Goal: Task Accomplishment & Management: Manage account settings

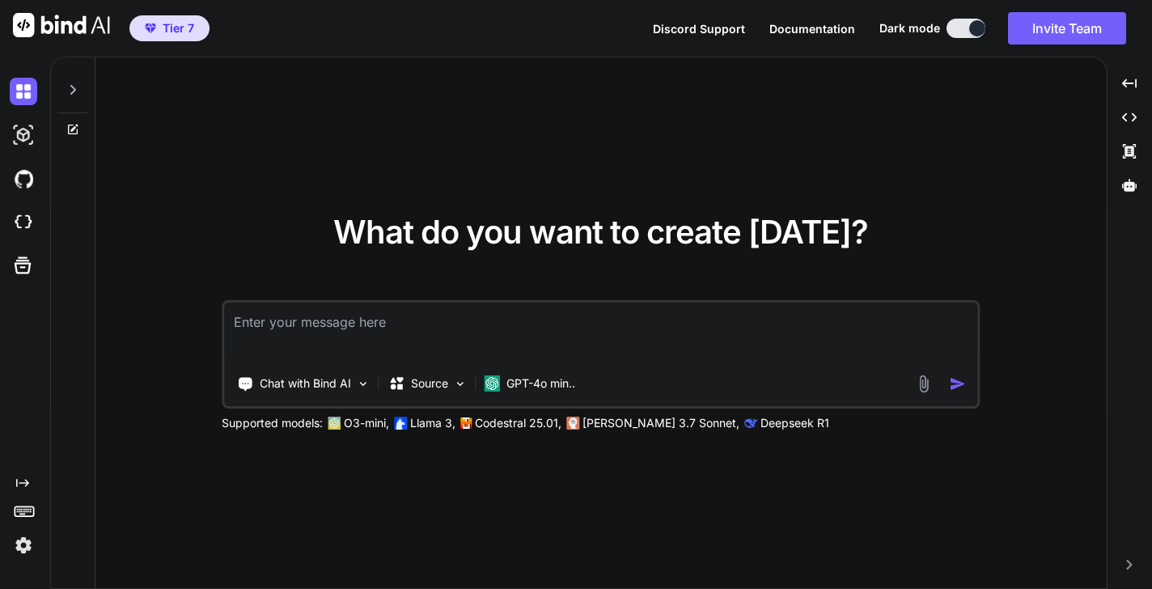
click at [25, 547] on img at bounding box center [24, 546] width 28 height 28
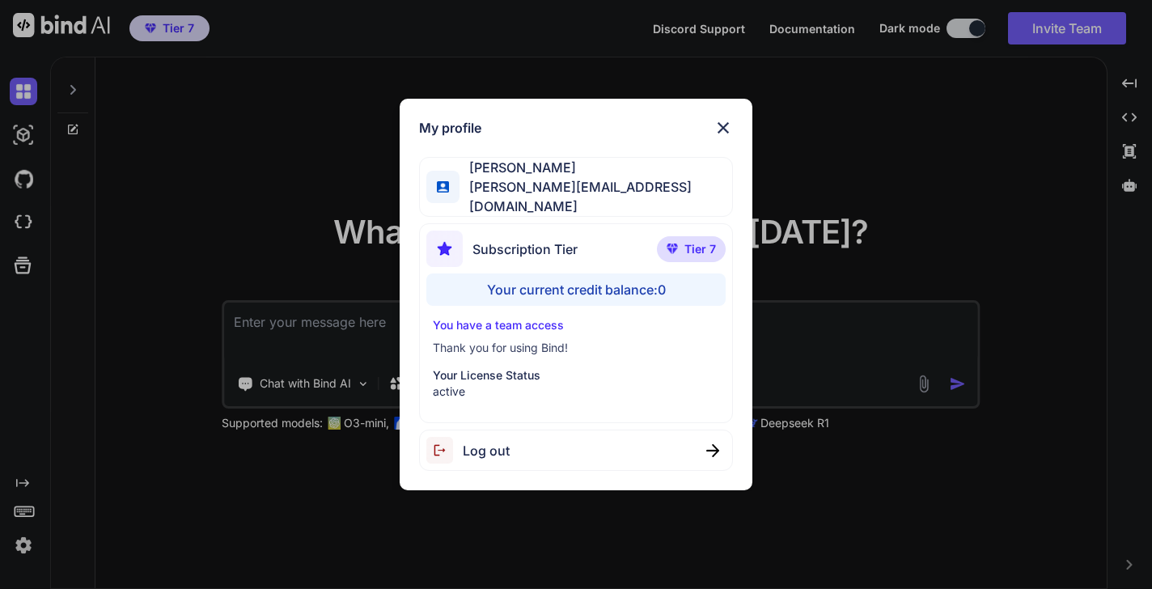
click at [552, 286] on div "Your current credit balance: 0" at bounding box center [575, 289] width 299 height 32
click at [485, 447] on span "Log out" at bounding box center [486, 450] width 47 height 19
type textarea "x"
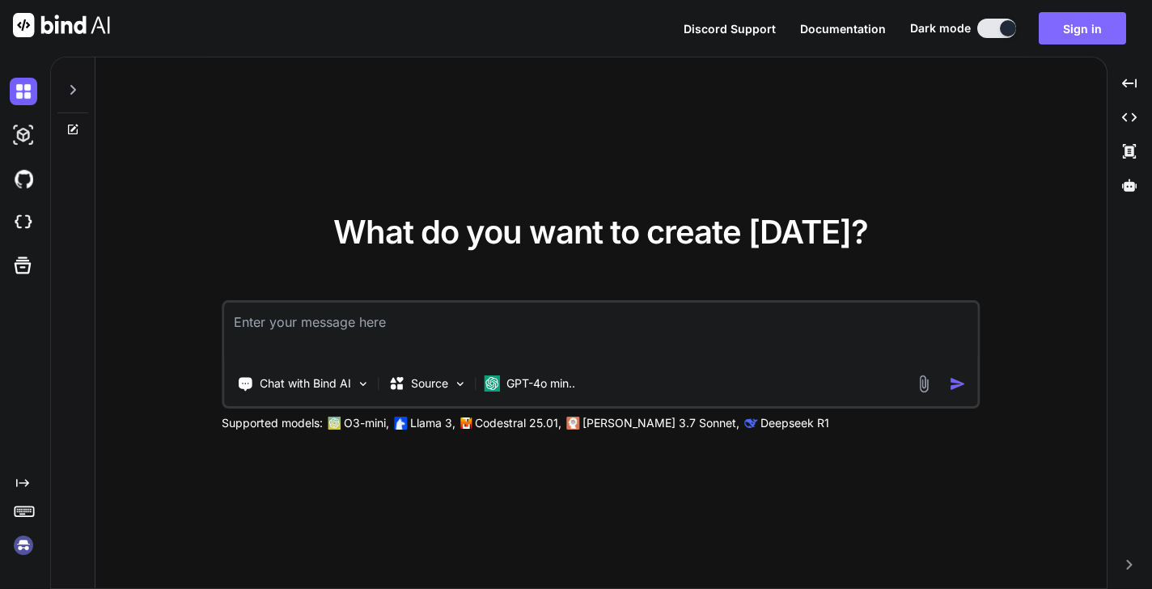
click at [1069, 24] on button "Sign in" at bounding box center [1082, 28] width 87 height 32
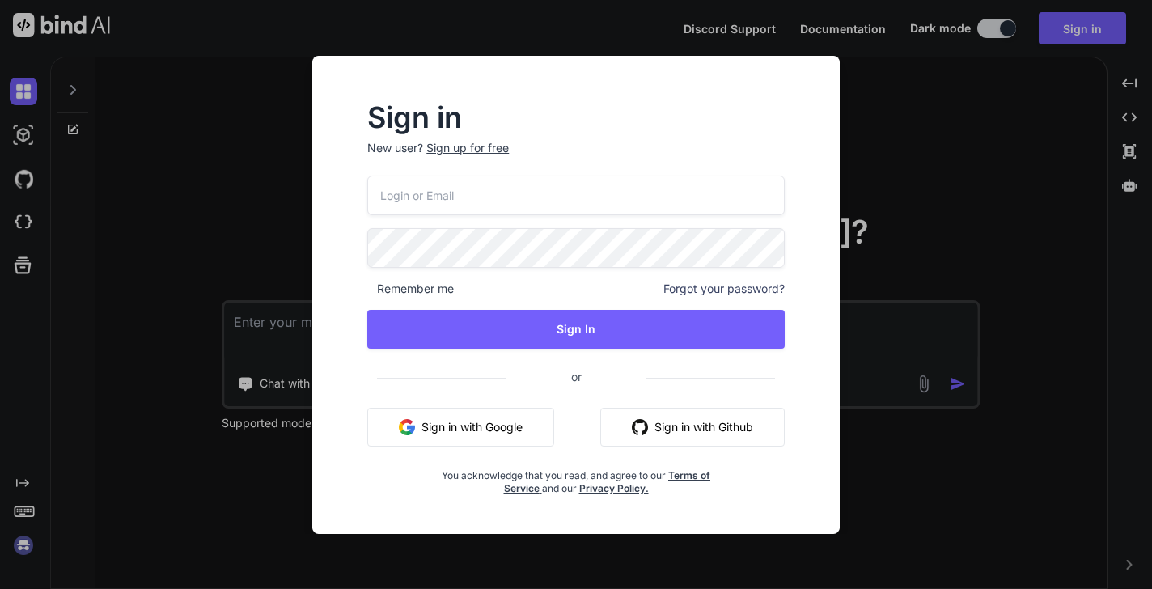
type input "[PERSON_NAME][EMAIL_ADDRESS][DOMAIN_NAME]"
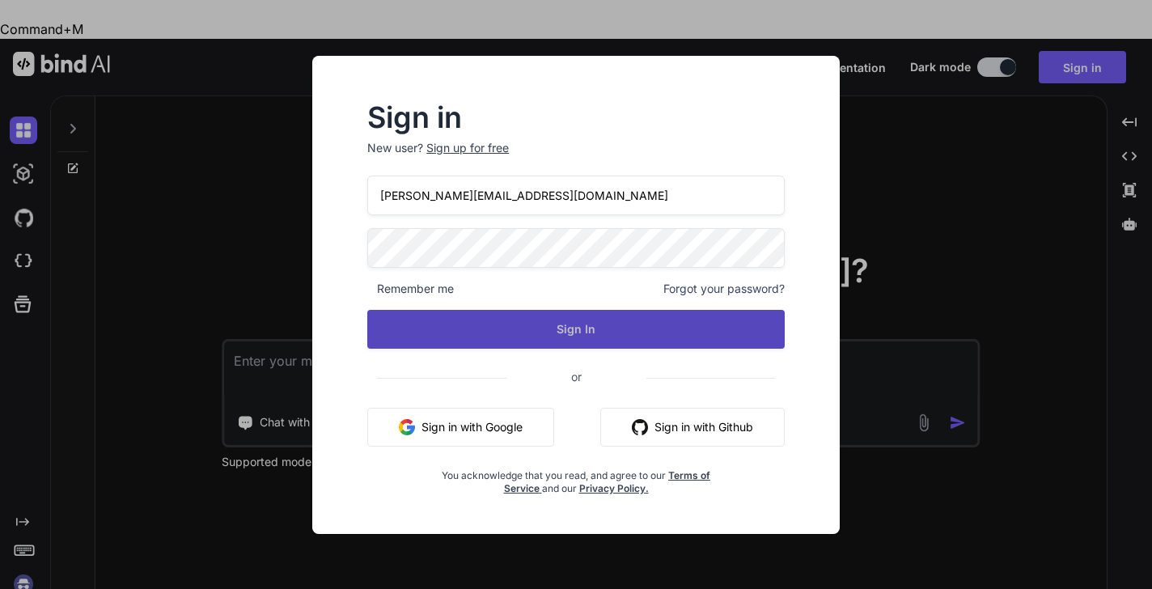
click at [603, 323] on button "Sign In" at bounding box center [575, 329] width 417 height 39
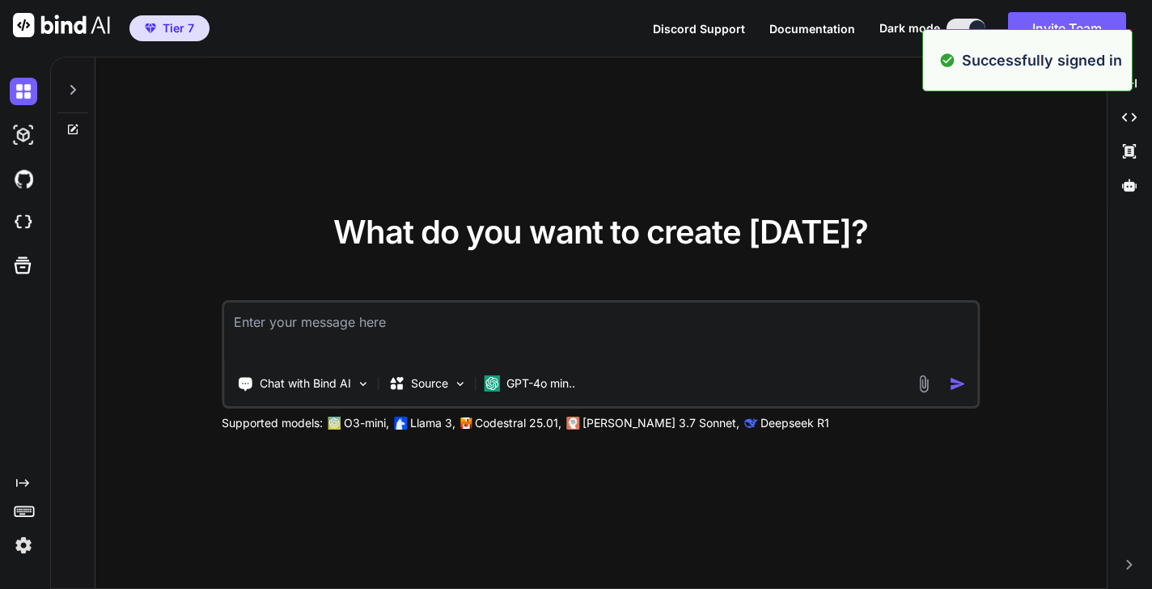
type textarea "x"
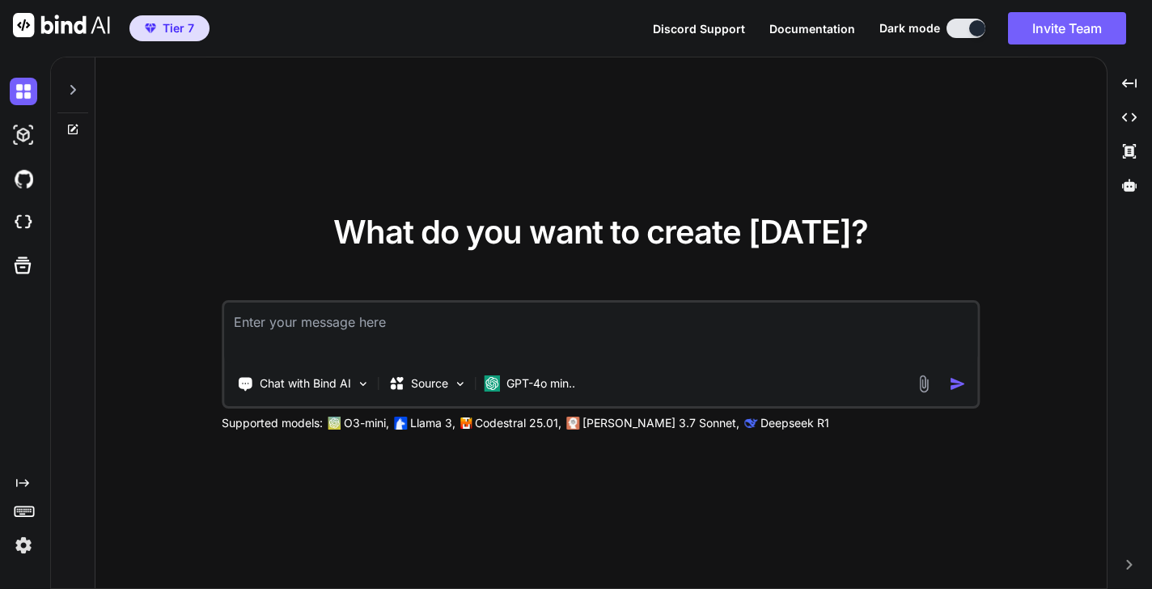
click at [24, 545] on img at bounding box center [24, 546] width 28 height 28
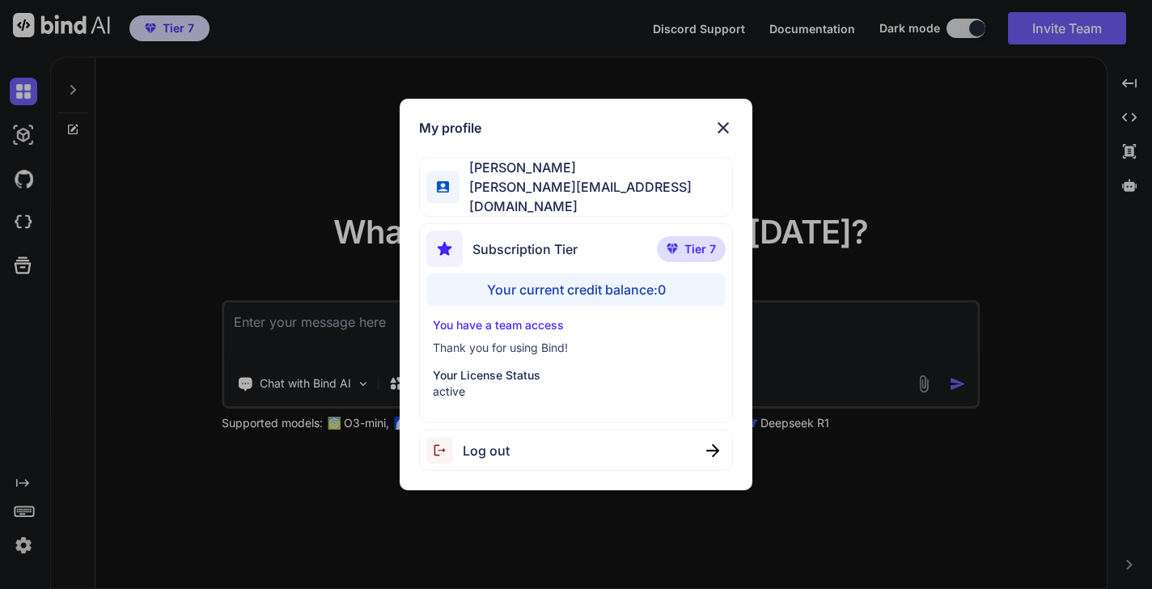
click at [315, 533] on div "My profile [PERSON_NAME] [PERSON_NAME][EMAIL_ADDRESS][DOMAIN_NAME] Subscription…" at bounding box center [576, 294] width 1152 height 589
